Goal: Transaction & Acquisition: Purchase product/service

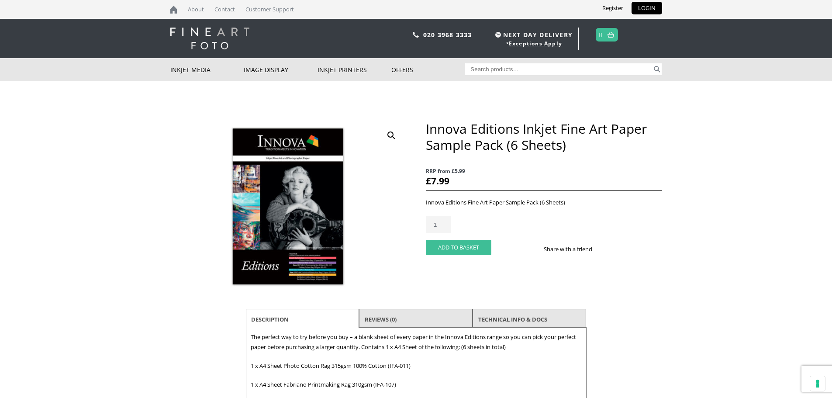
click at [461, 246] on button "Add to basket" at bounding box center [459, 247] width 66 height 15
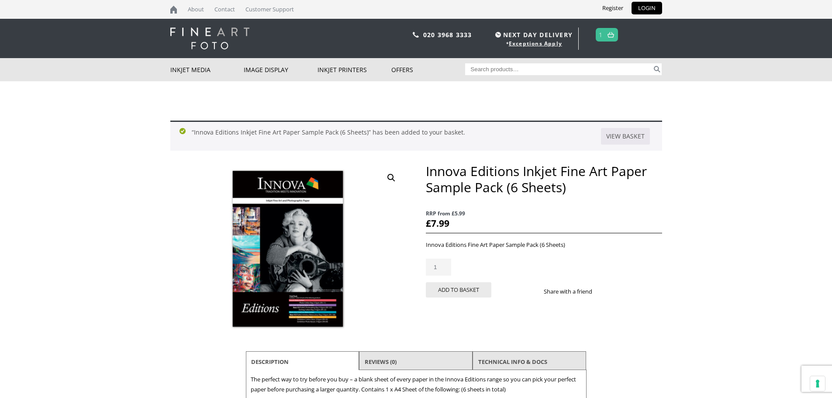
click at [610, 31] on link at bounding box center [611, 34] width 11 height 13
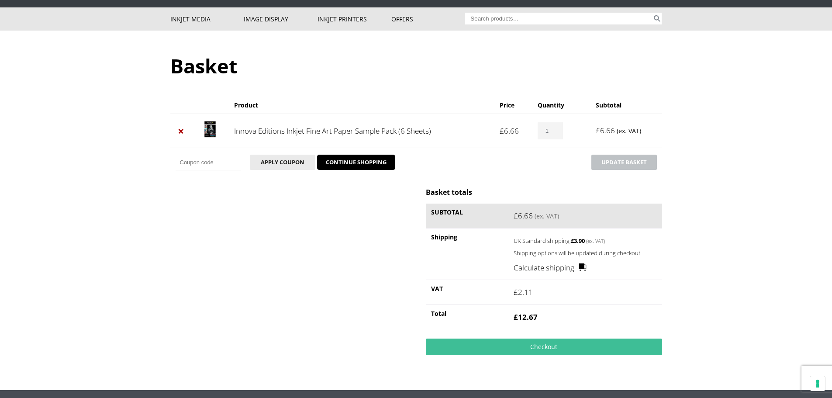
scroll to position [131, 0]
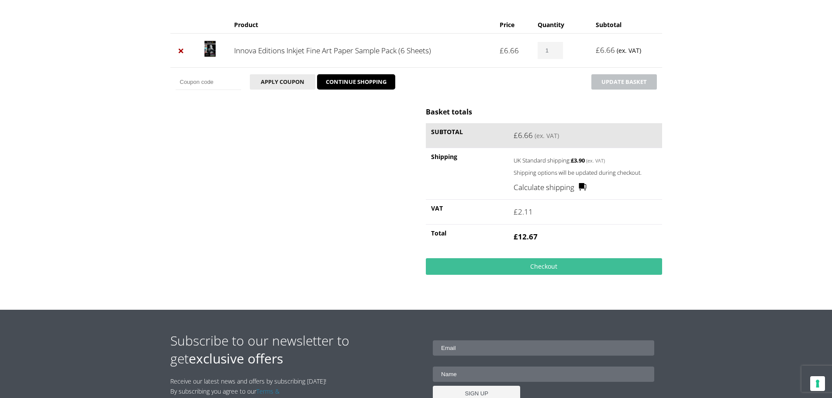
click at [561, 187] on link "Calculate shipping" at bounding box center [550, 187] width 73 height 11
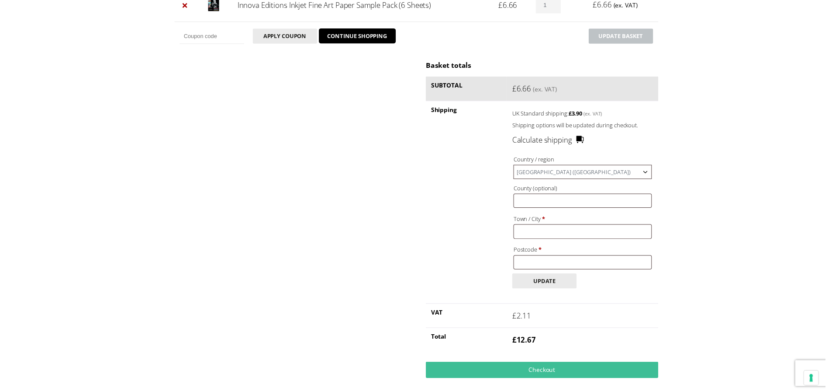
scroll to position [219, 0]
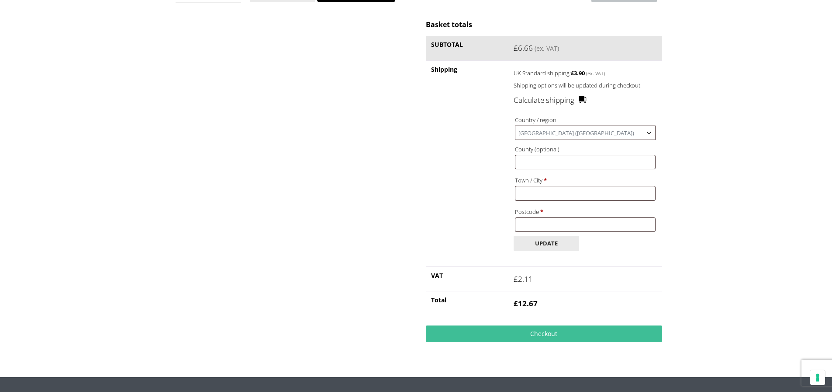
click at [564, 137] on span "[GEOGRAPHIC_DATA] ([GEOGRAPHIC_DATA])" at bounding box center [585, 133] width 139 height 14
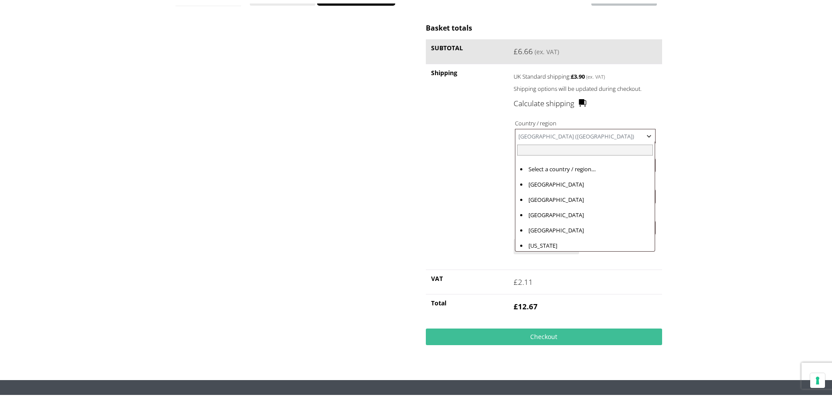
scroll to position [3548, 0]
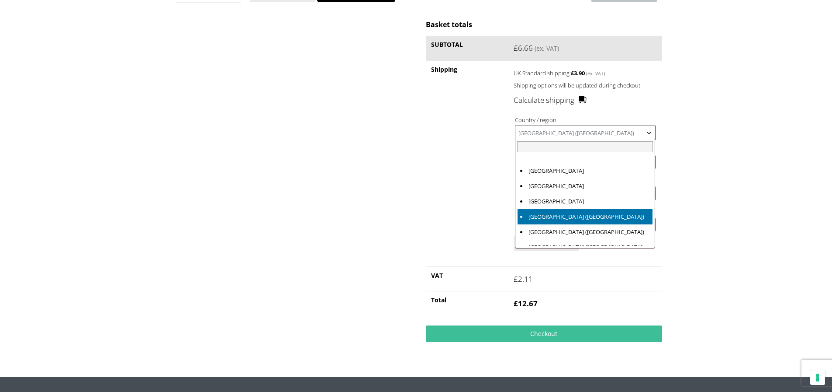
click at [568, 135] on span "United Kingdom (UK)" at bounding box center [585, 133] width 139 height 14
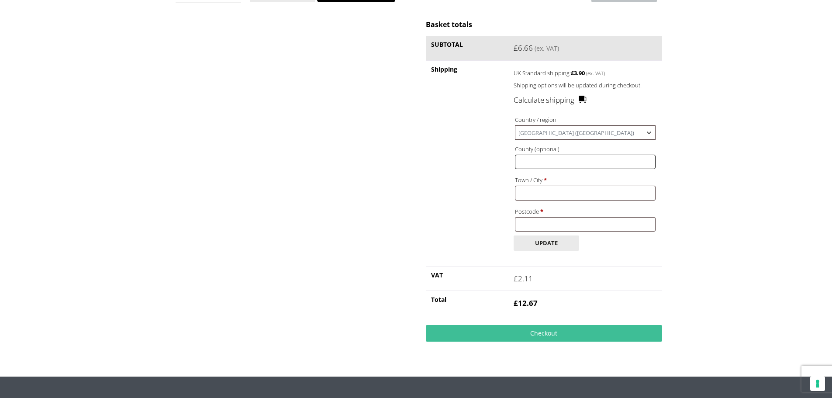
click at [545, 164] on input "County (optional)" at bounding box center [585, 162] width 140 height 14
type input "Scorton"
type input "Richmond"
type input "DL10 6EF"
click at [551, 238] on button "Update" at bounding box center [547, 243] width 66 height 15
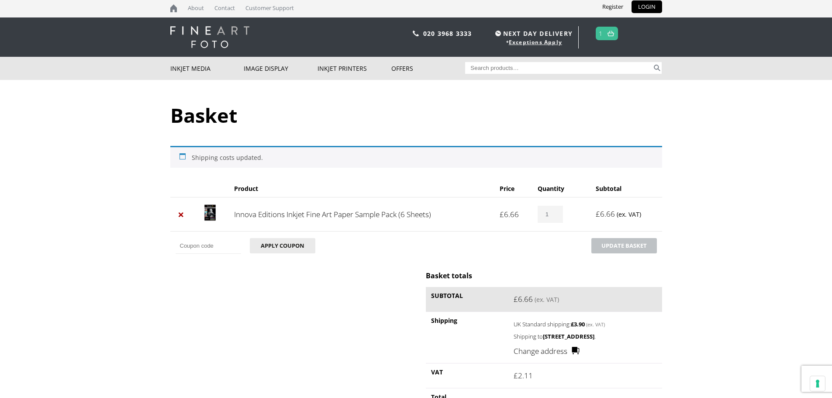
scroll to position [0, 0]
